Goal: Navigation & Orientation: Go to known website

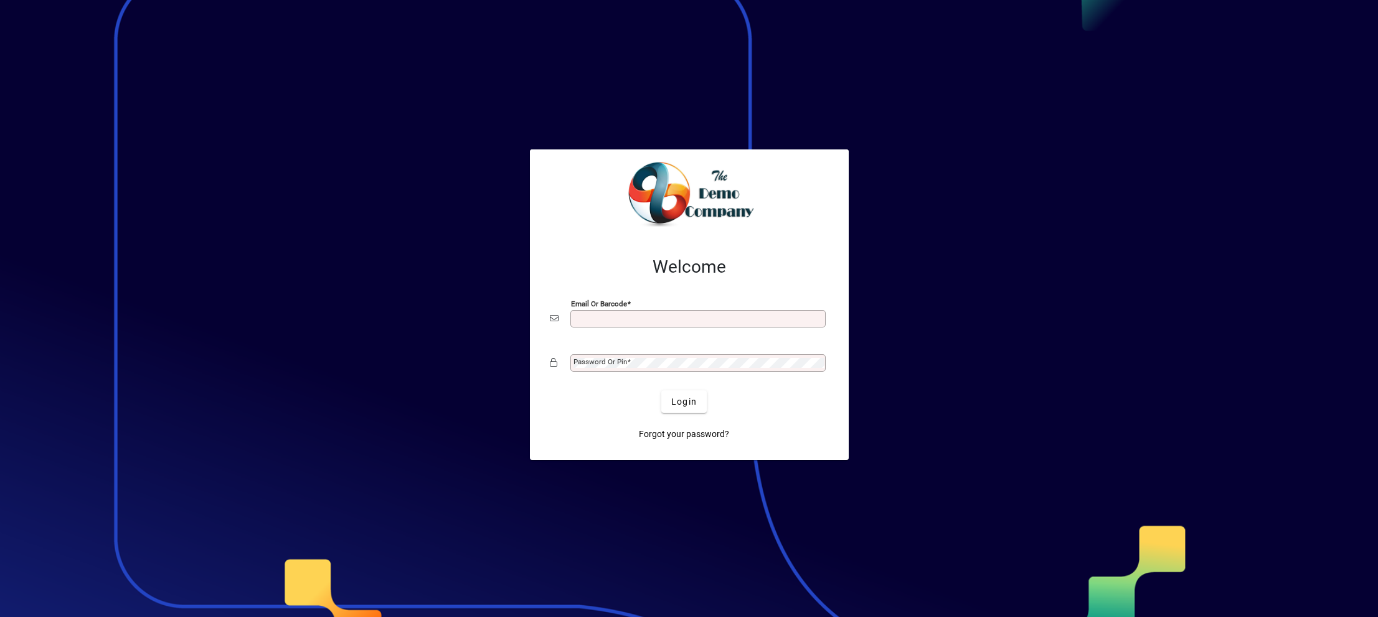
click at [607, 321] on input "Email or Barcode" at bounding box center [700, 319] width 252 height 10
type input "**********"
click at [610, 372] on div "Password or Pin" at bounding box center [689, 363] width 279 height 24
click at [685, 402] on span "Login" at bounding box center [684, 401] width 26 height 13
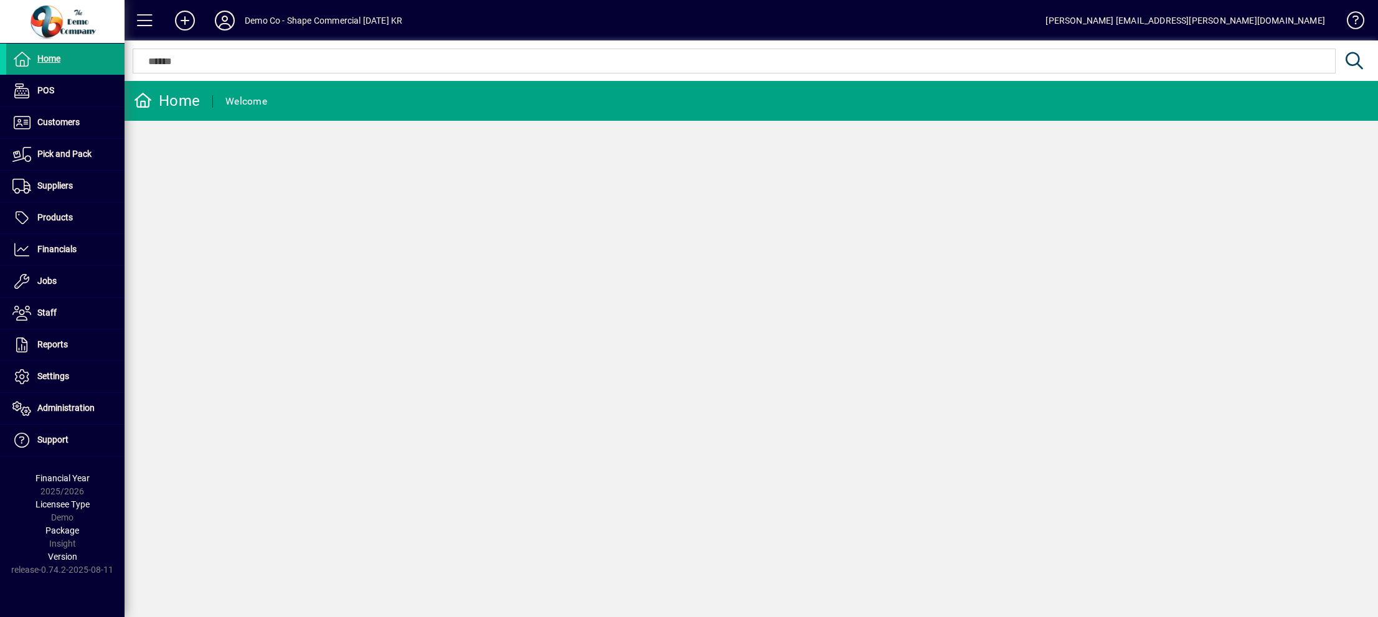
click at [219, 19] on icon at bounding box center [224, 21] width 25 height 20
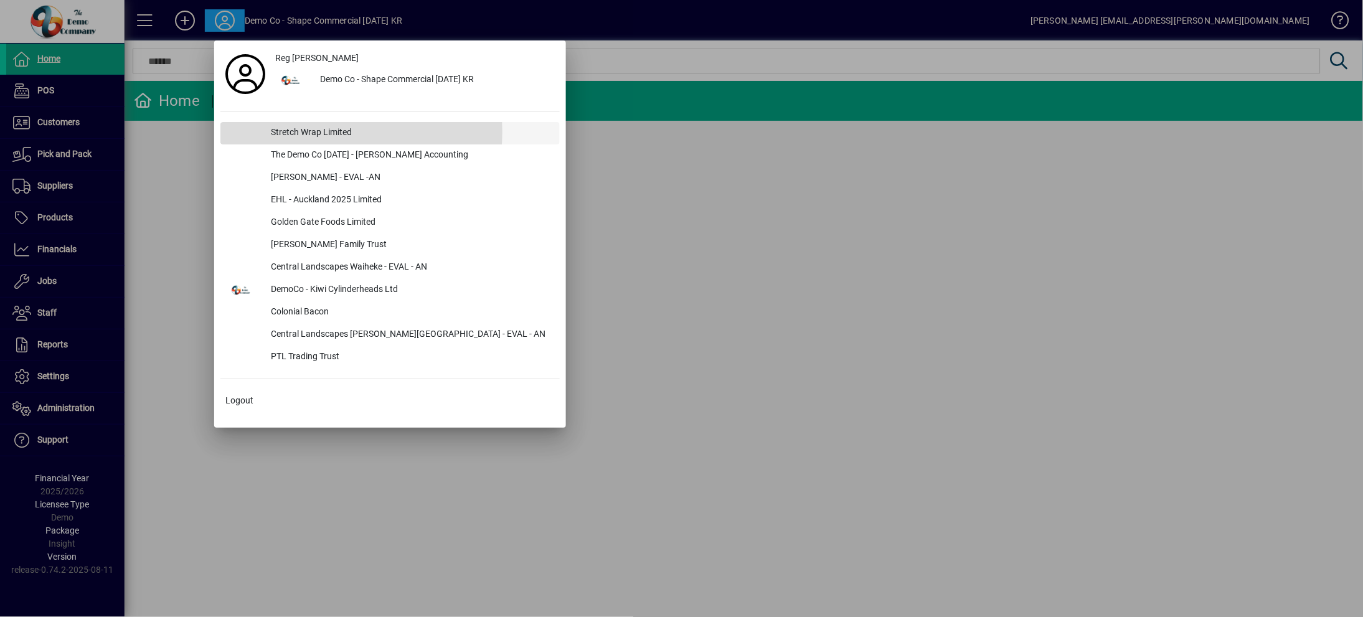
click at [296, 131] on div "Stretch Wrap Limited" at bounding box center [410, 133] width 299 height 22
